Goal: Navigation & Orientation: Understand site structure

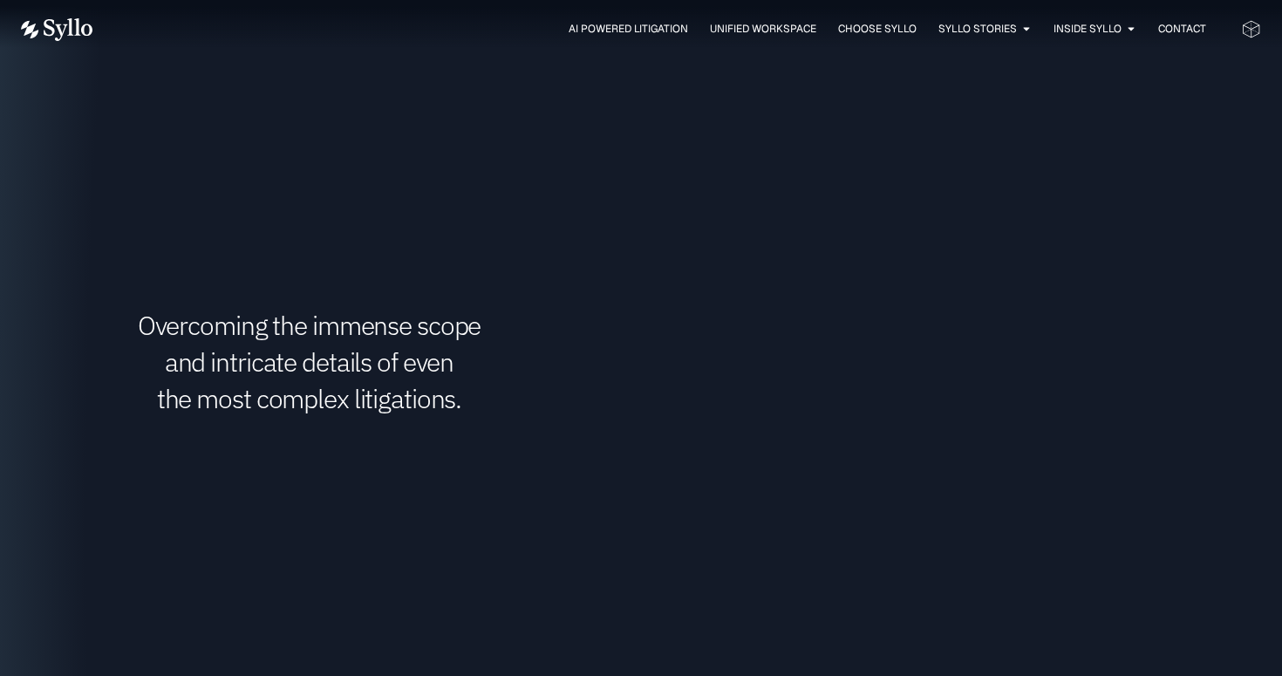
scroll to position [2577, 0]
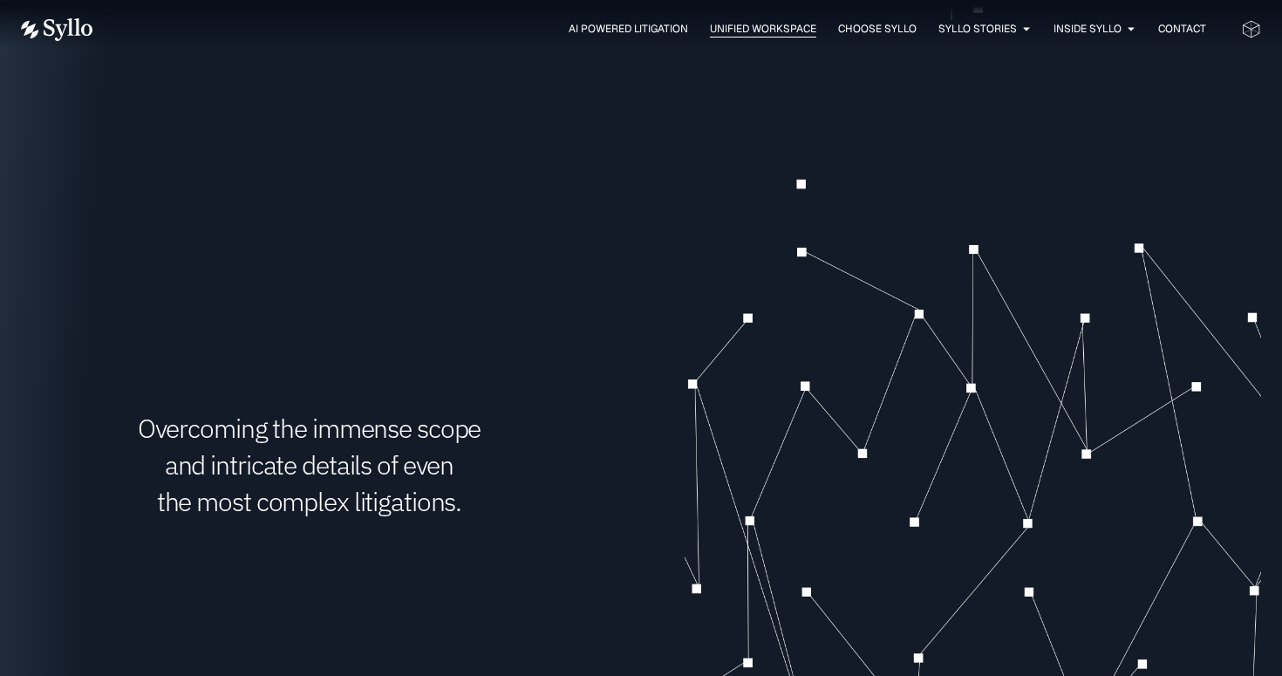
click at [764, 36] on span "Unified Workspace" at bounding box center [763, 29] width 106 height 16
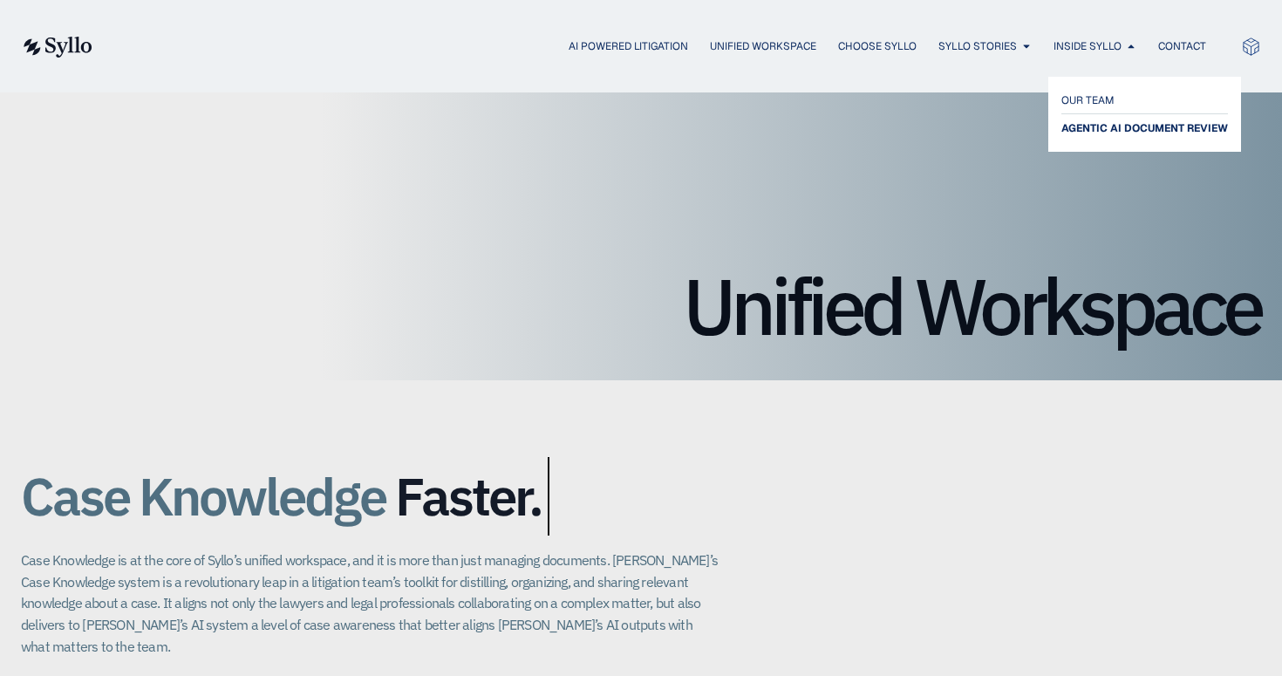
click at [1107, 132] on span "AGENTIC AI DOCUMENT REVIEW" at bounding box center [1145, 128] width 167 height 21
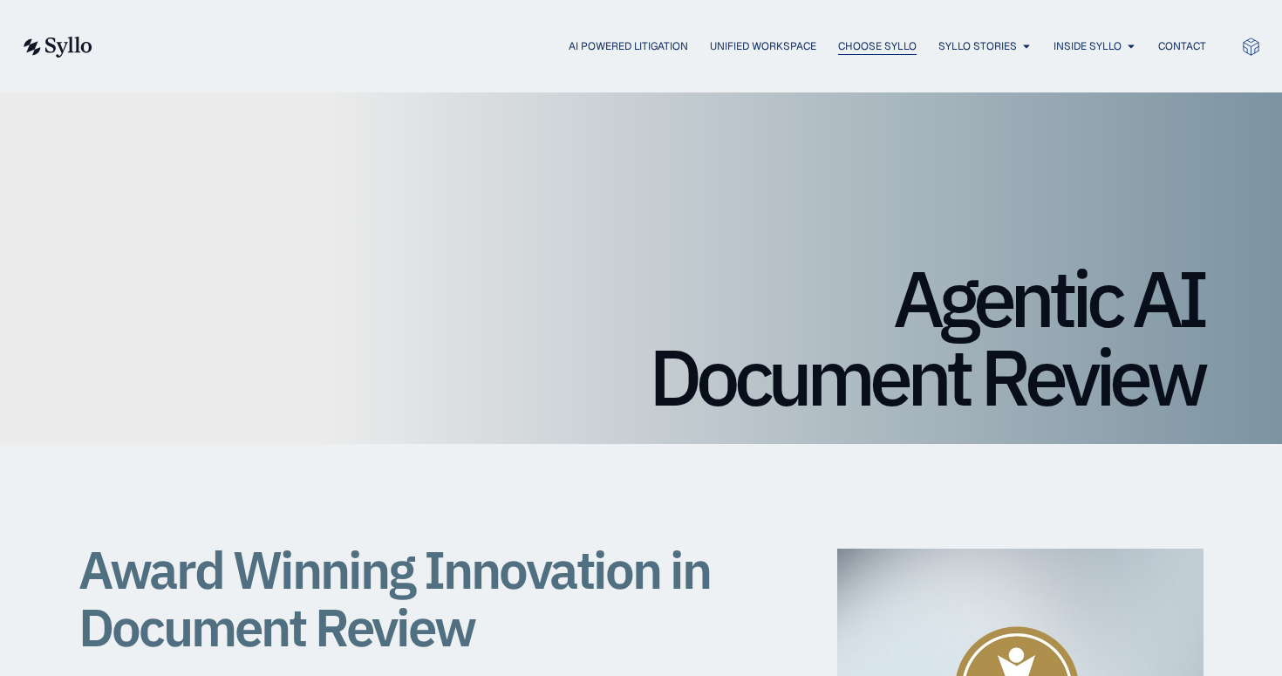
click at [861, 42] on span "Choose Syllo" at bounding box center [877, 46] width 79 height 16
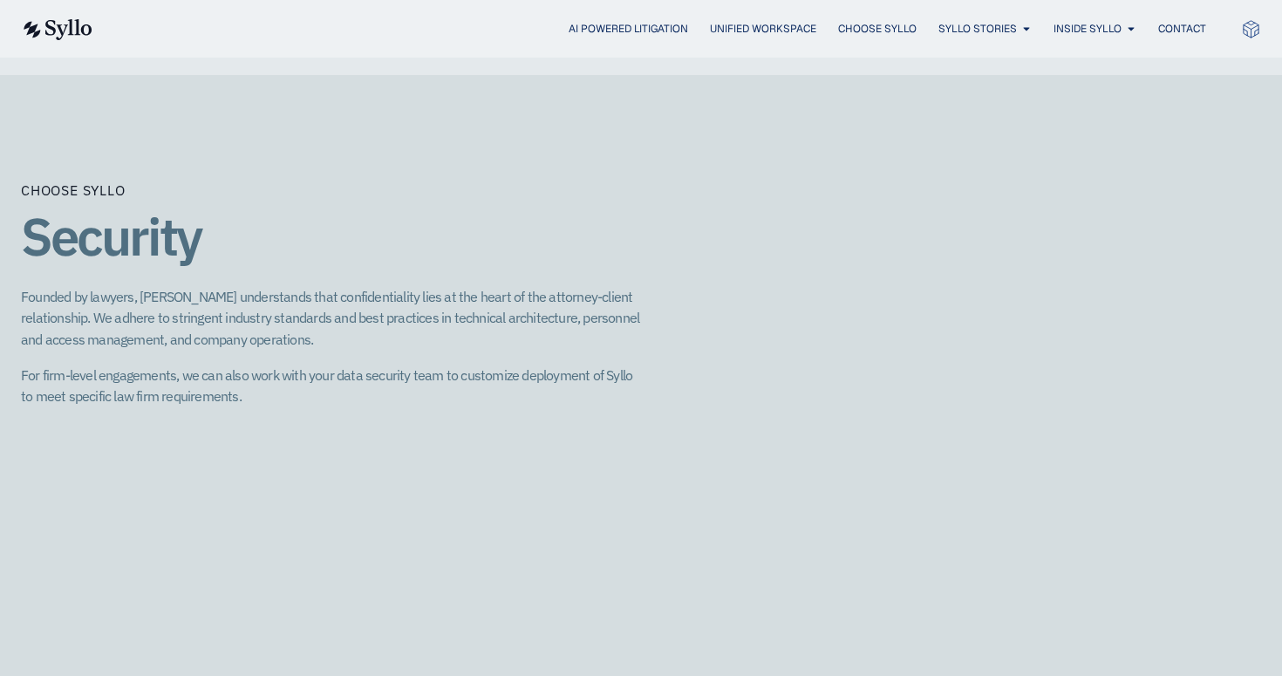
scroll to position [2168, 0]
